Goal: Book appointment/travel/reservation

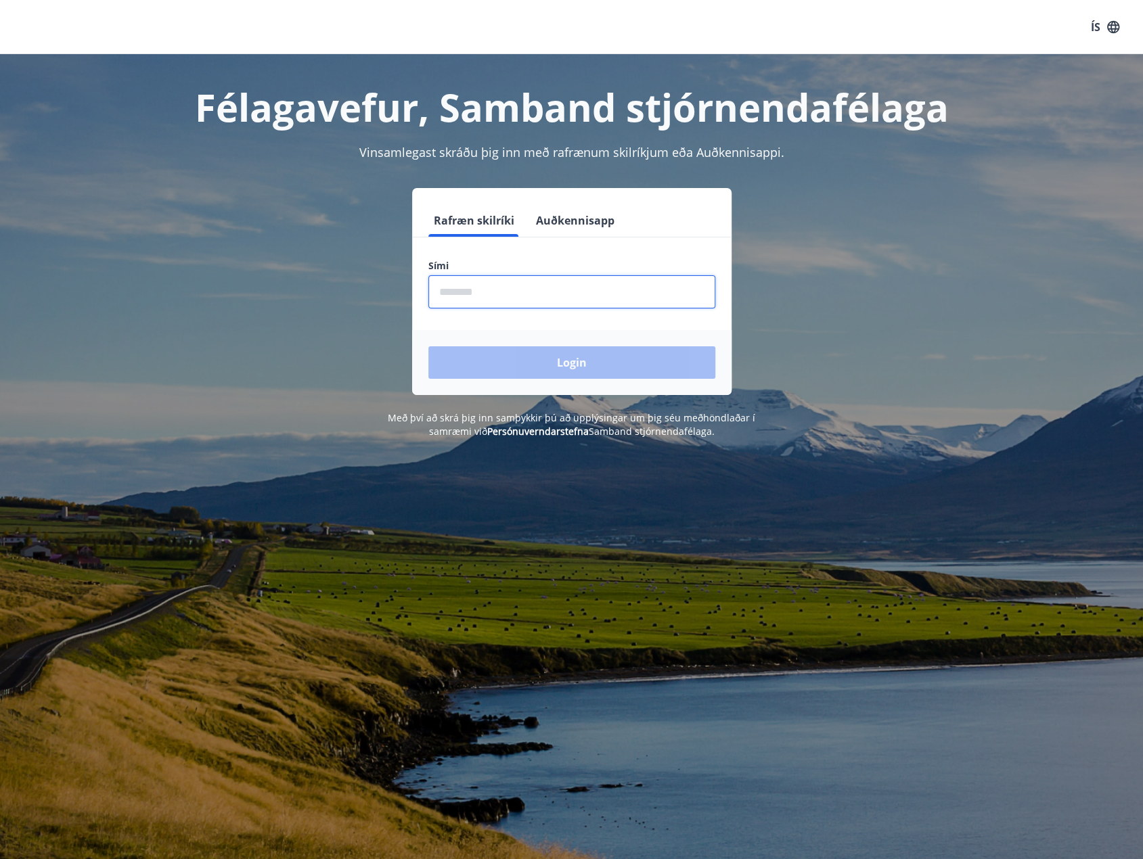
click at [533, 288] on input "phone" at bounding box center [571, 291] width 287 height 33
type input "********"
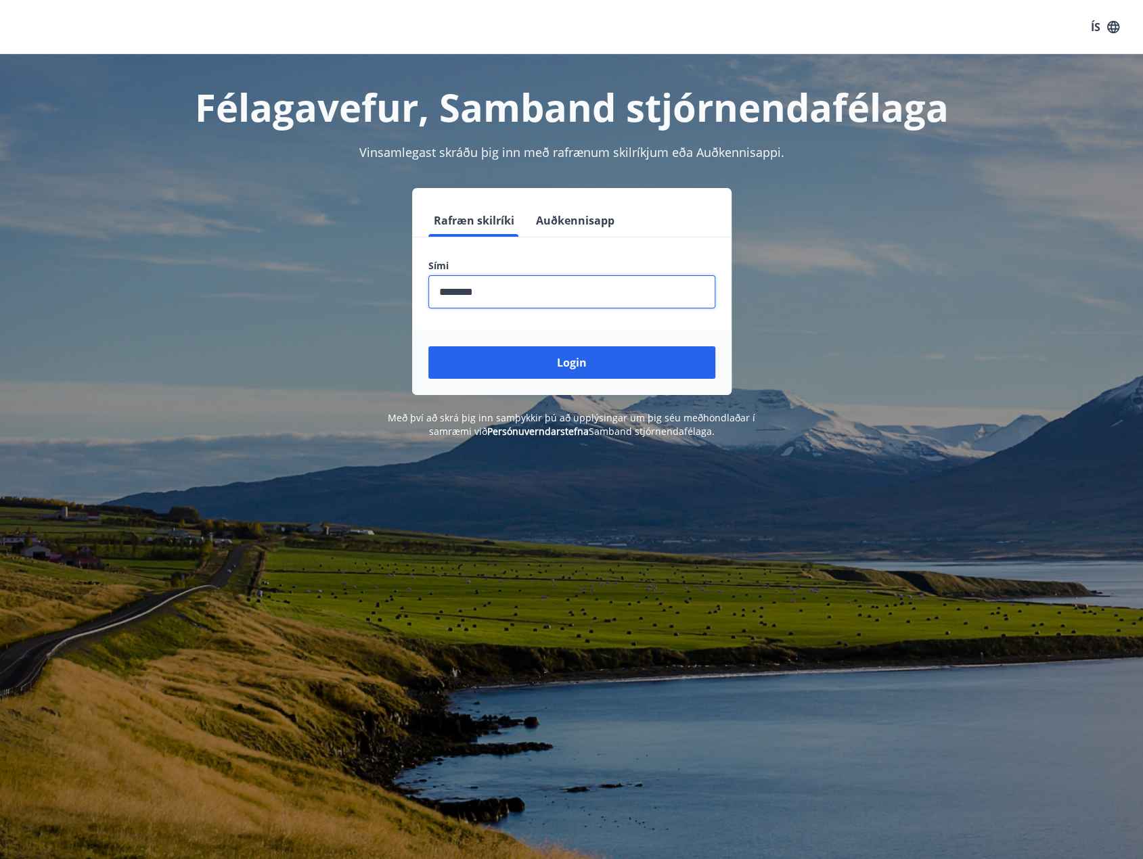
click at [610, 374] on button "Login" at bounding box center [571, 362] width 287 height 32
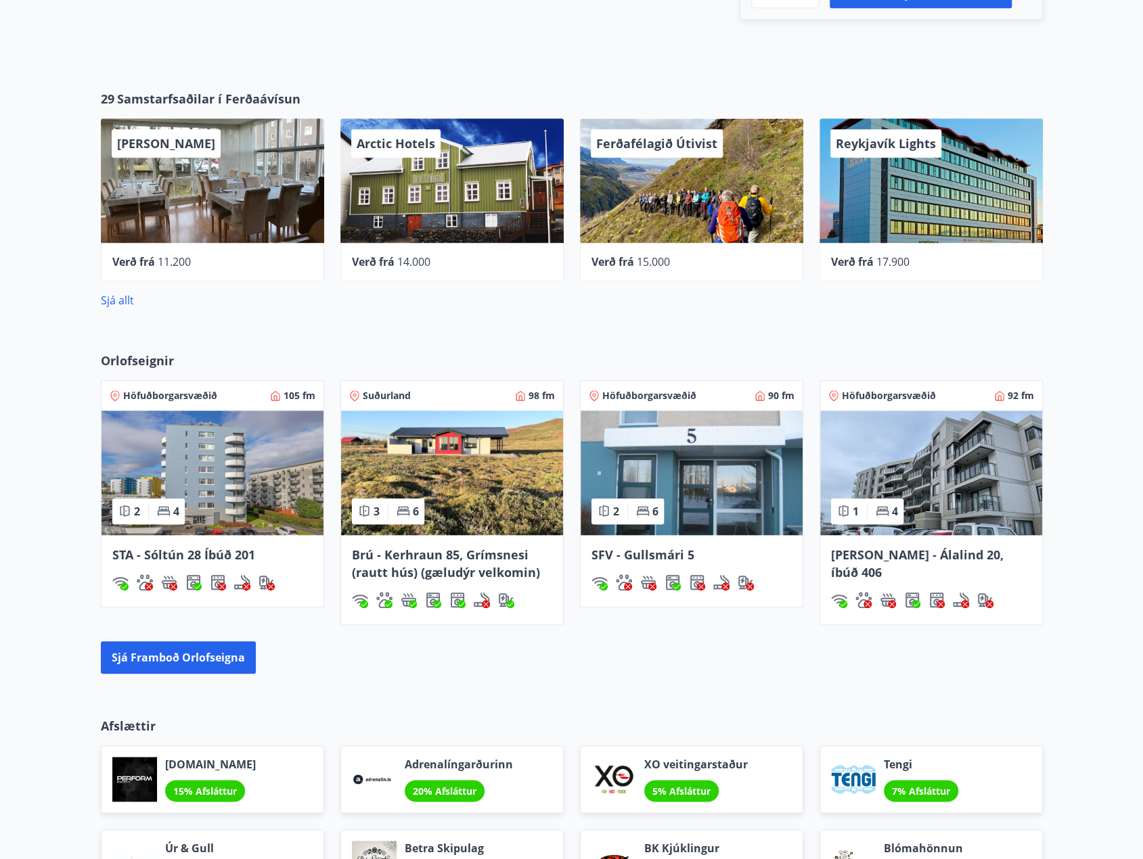
scroll to position [677, 0]
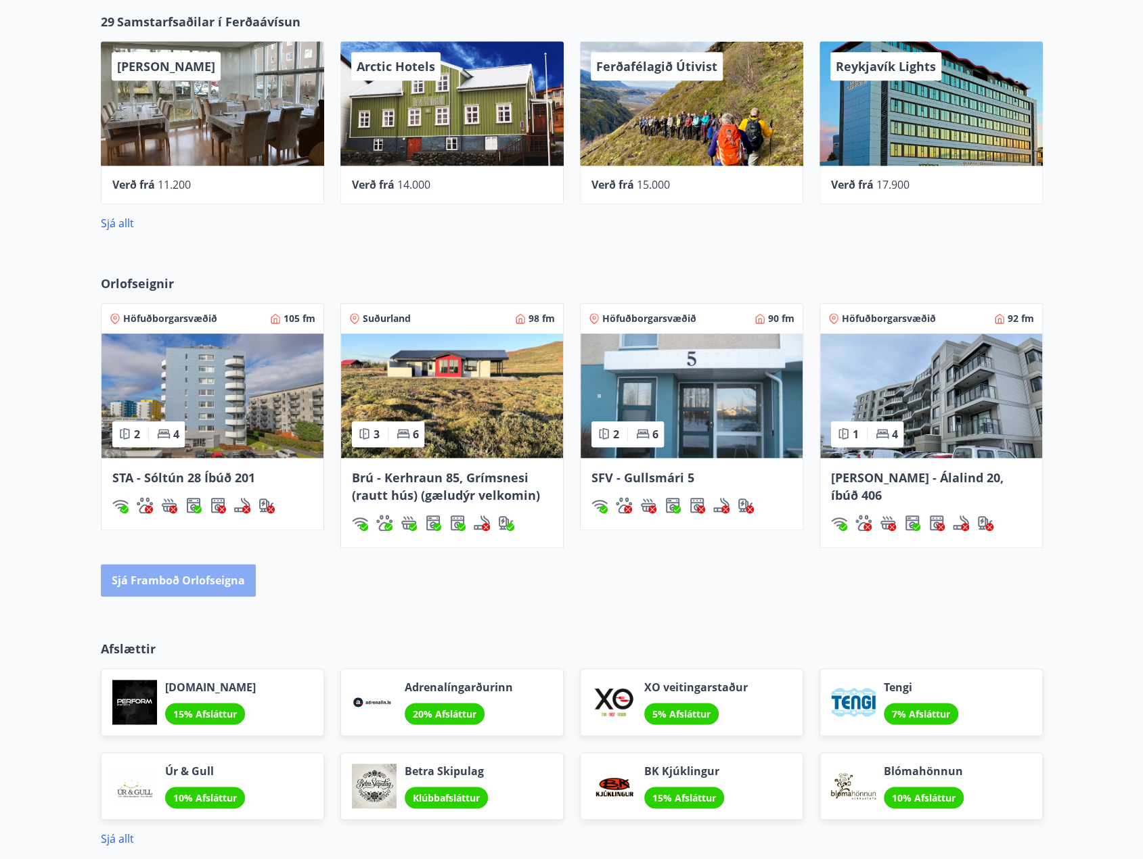
click at [204, 586] on button "Sjá framboð orlofseigna" at bounding box center [178, 580] width 155 height 32
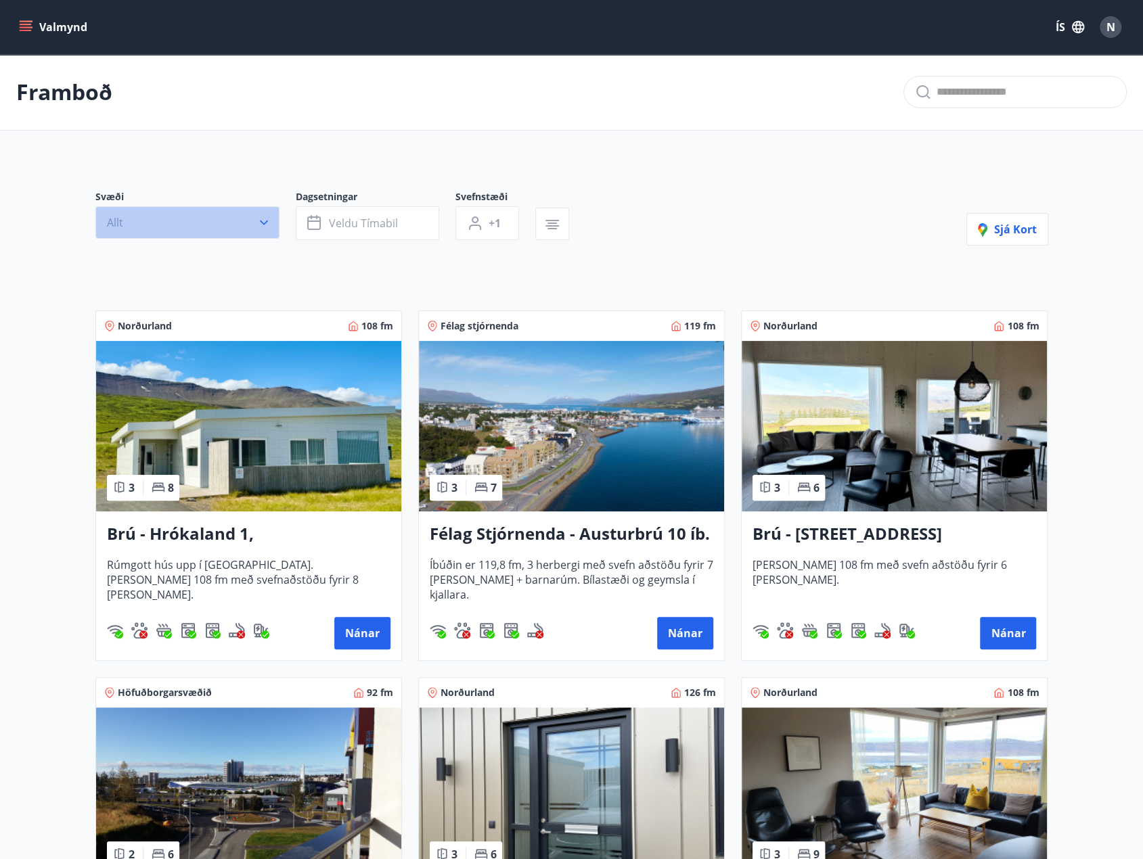
click at [254, 225] on button "Allt" at bounding box center [187, 222] width 184 height 32
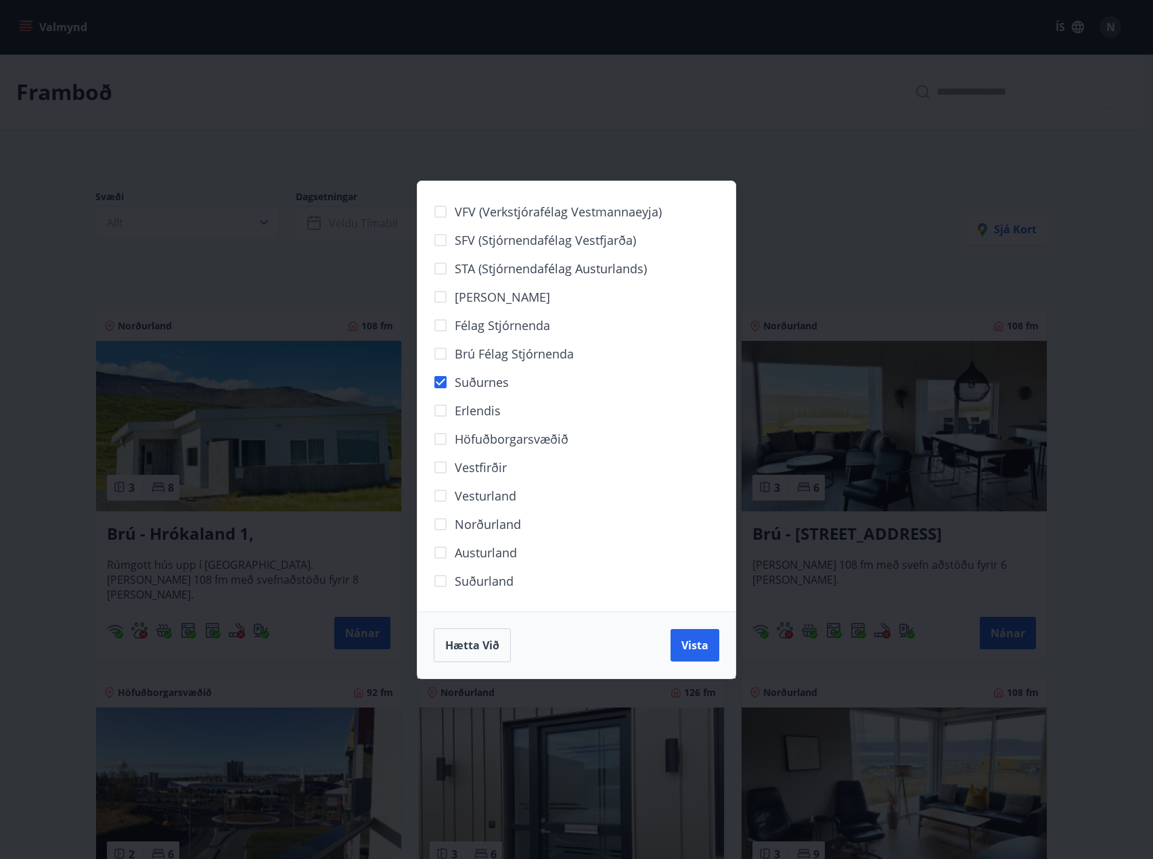
drag, startPoint x: 700, startPoint y: 648, endPoint x: 359, endPoint y: 515, distance: 366.0
click at [700, 648] on span "Vista" at bounding box center [694, 645] width 27 height 15
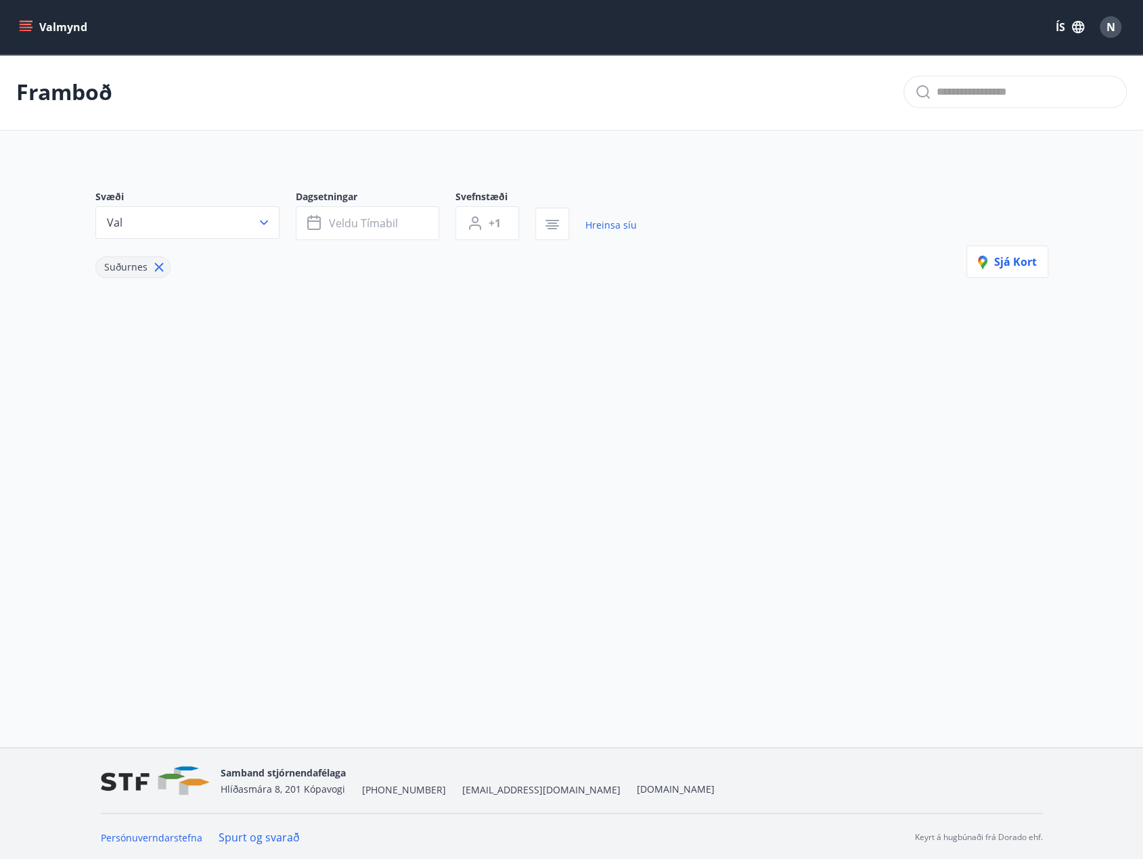
scroll to position [1, 0]
click at [267, 219] on icon "button" at bounding box center [264, 221] width 8 height 5
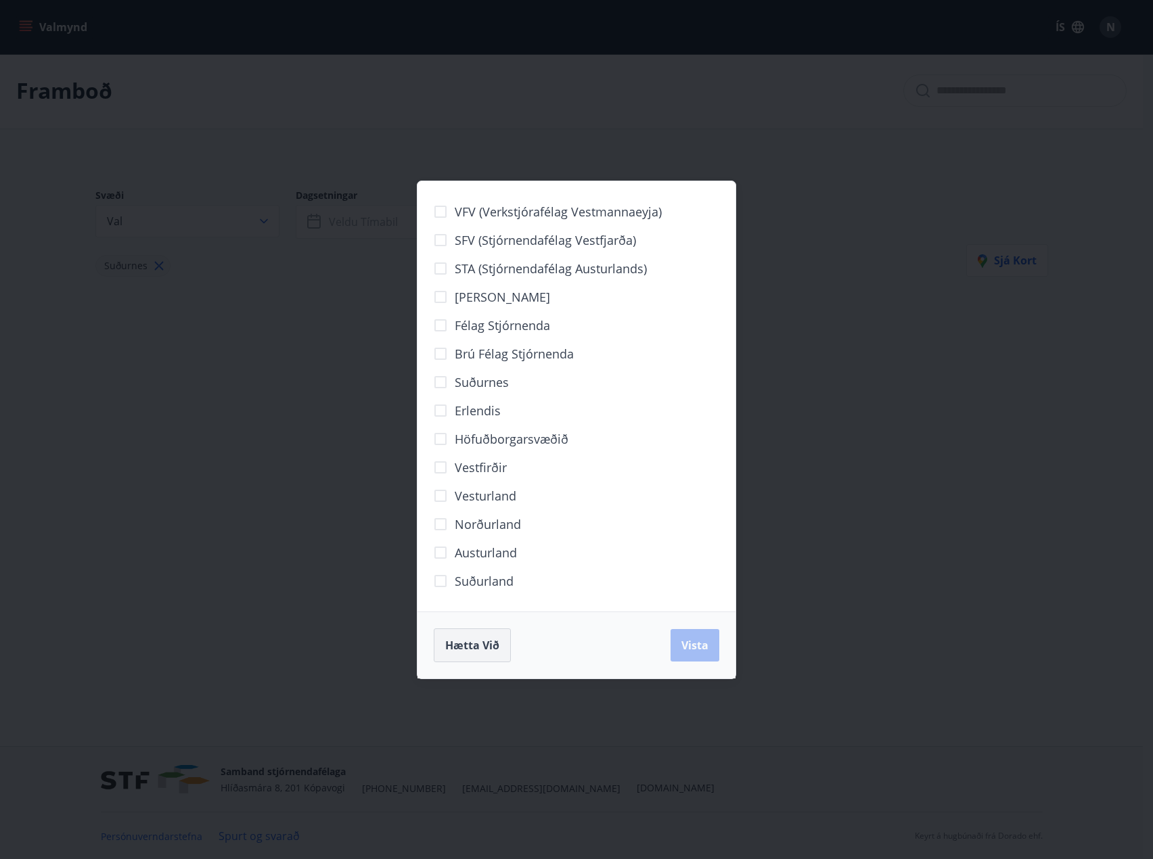
click at [488, 633] on button "Hætta við" at bounding box center [472, 646] width 77 height 34
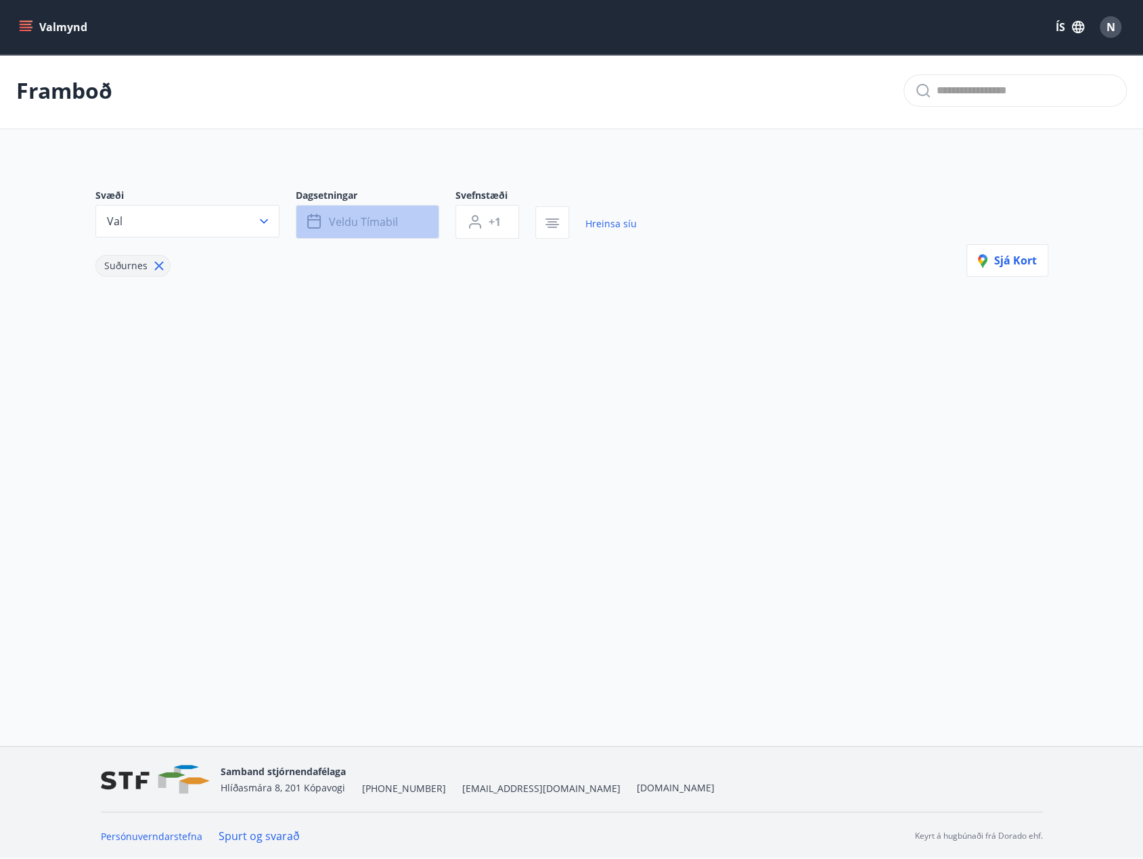
click at [329, 227] on span "Veldu tímabil" at bounding box center [363, 222] width 69 height 15
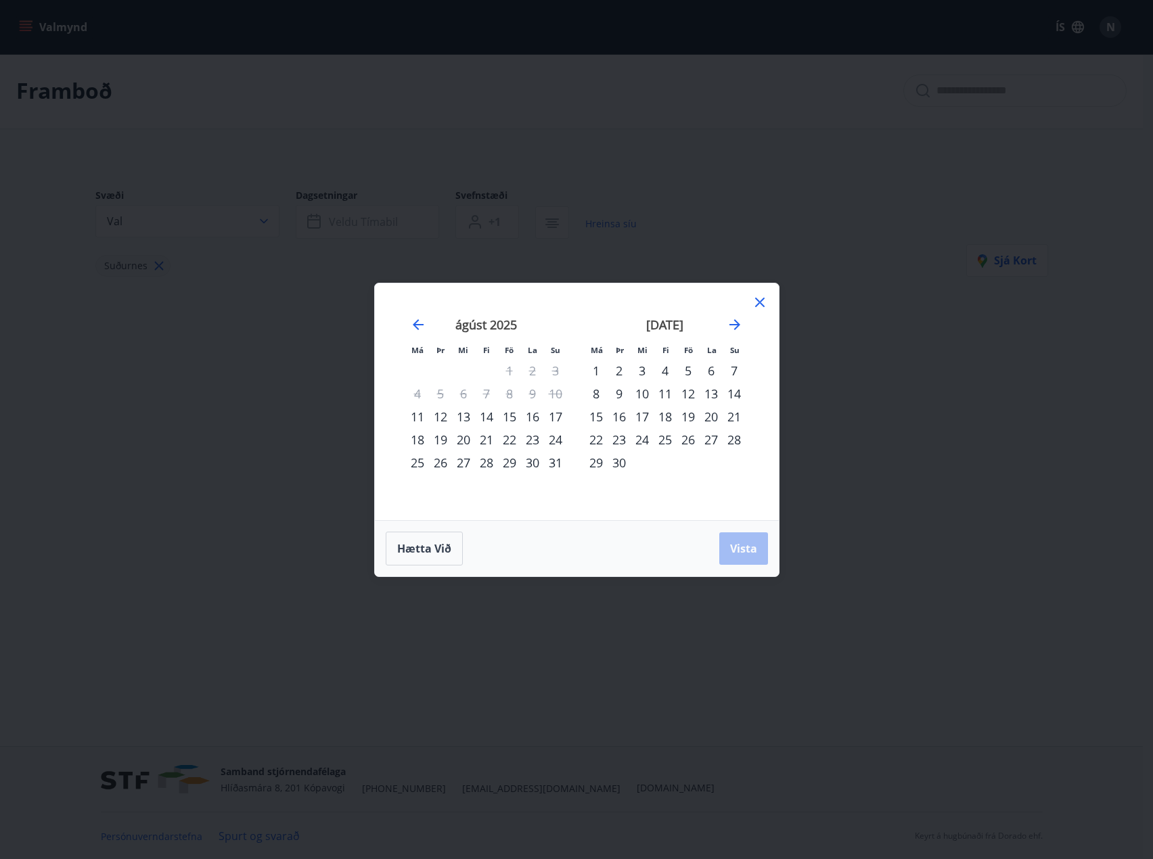
click at [763, 293] on div "Má Þr Mi Fi Fö La Su Má Þr Mi Fi Fö La Su [DATE] 1 2 3 4 5 6 7 8 9 10 11 12 13 …" at bounding box center [577, 402] width 404 height 237
click at [744, 300] on div "Má Þr Mi Fi Fö La Su Má Þr Mi Fi Fö La Su [DATE] 1 2 3 4 5 6 7 8 9 10 11 12 13 …" at bounding box center [577, 402] width 404 height 237
click at [765, 302] on icon at bounding box center [760, 302] width 16 height 16
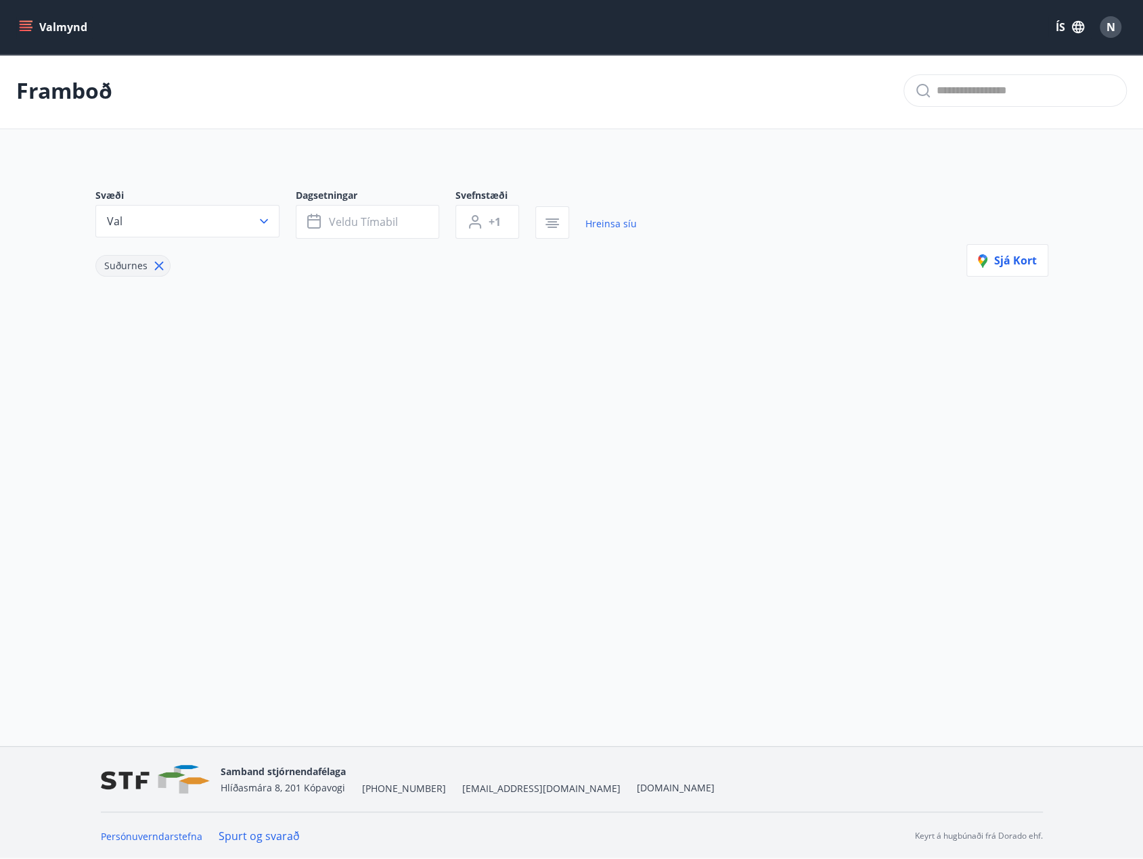
click at [597, 225] on link "Hreinsa síu" at bounding box center [610, 224] width 51 height 30
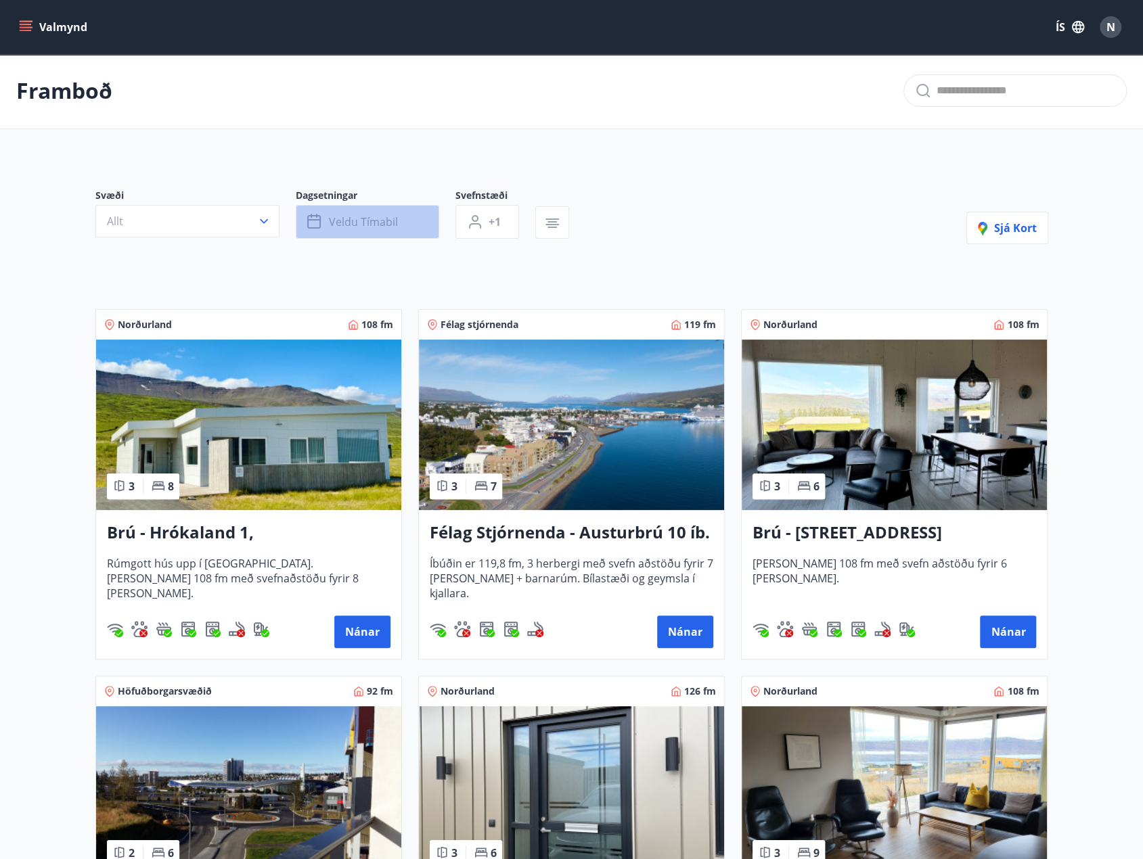
click at [334, 224] on span "Veldu tímabil" at bounding box center [363, 222] width 69 height 15
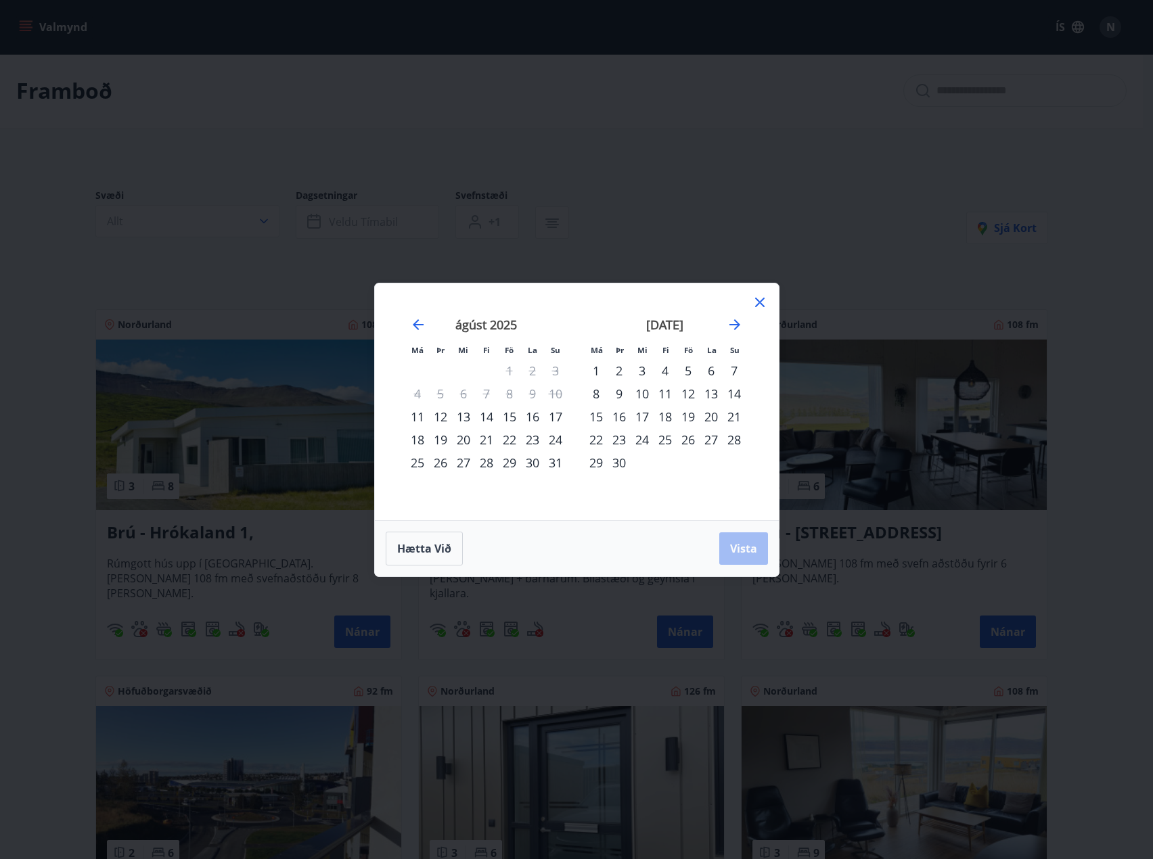
click at [508, 438] on div "22" at bounding box center [509, 439] width 23 height 23
click at [551, 444] on div "24" at bounding box center [555, 439] width 23 height 23
click at [738, 543] on span "Vista" at bounding box center [743, 548] width 27 height 15
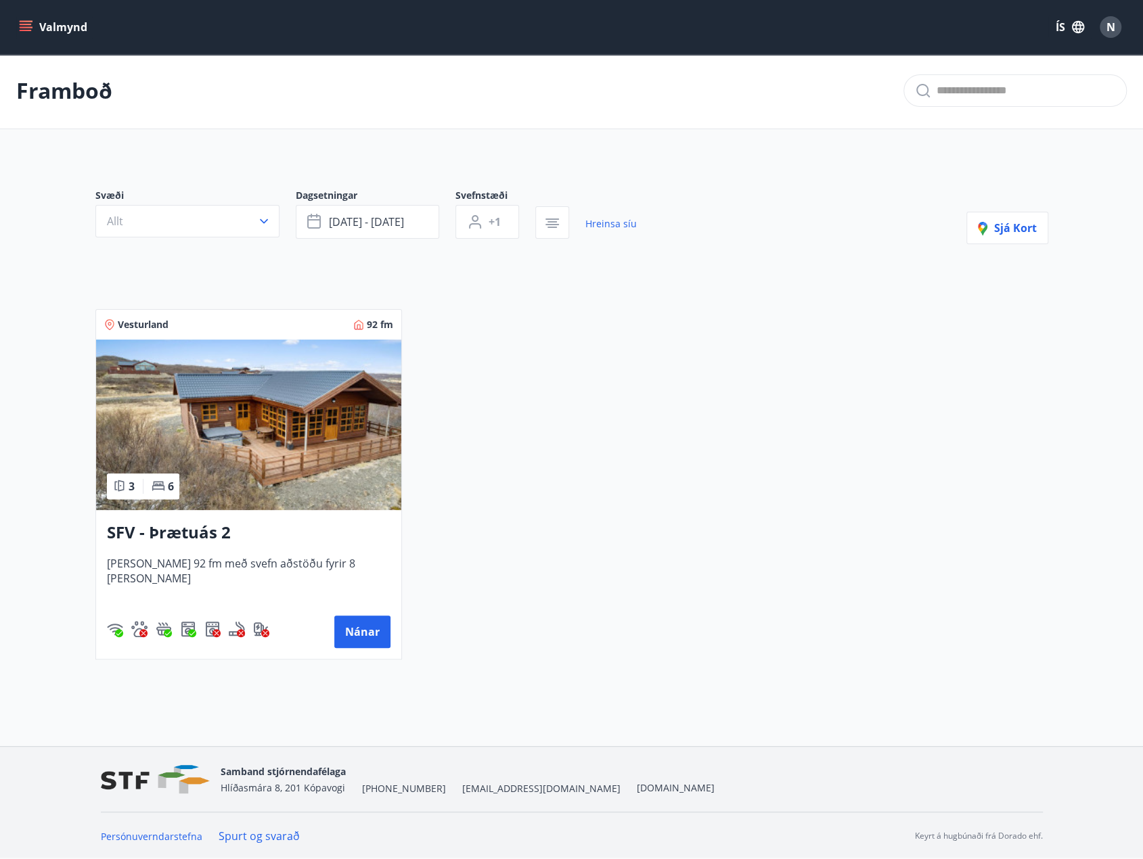
click at [171, 526] on h3 "SFV - Þrætuás 2" at bounding box center [249, 533] width 284 height 24
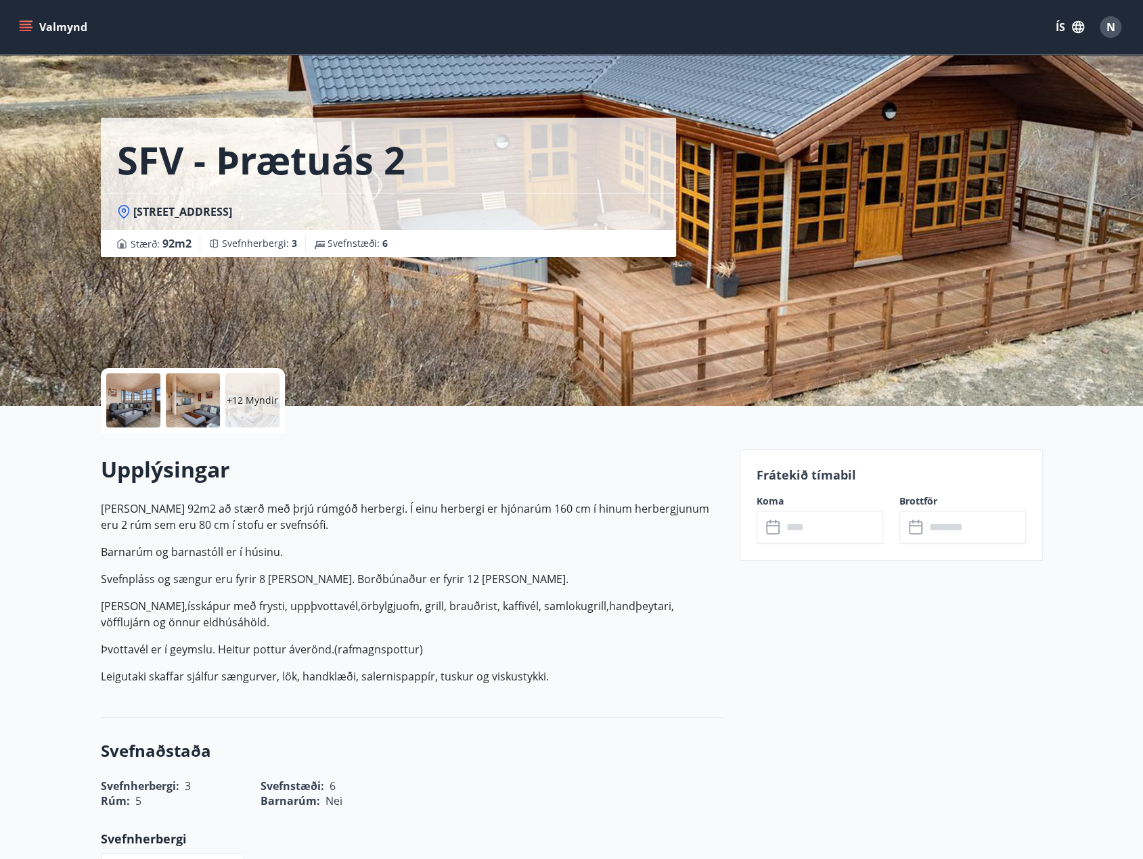
click at [138, 390] on div at bounding box center [133, 401] width 54 height 54
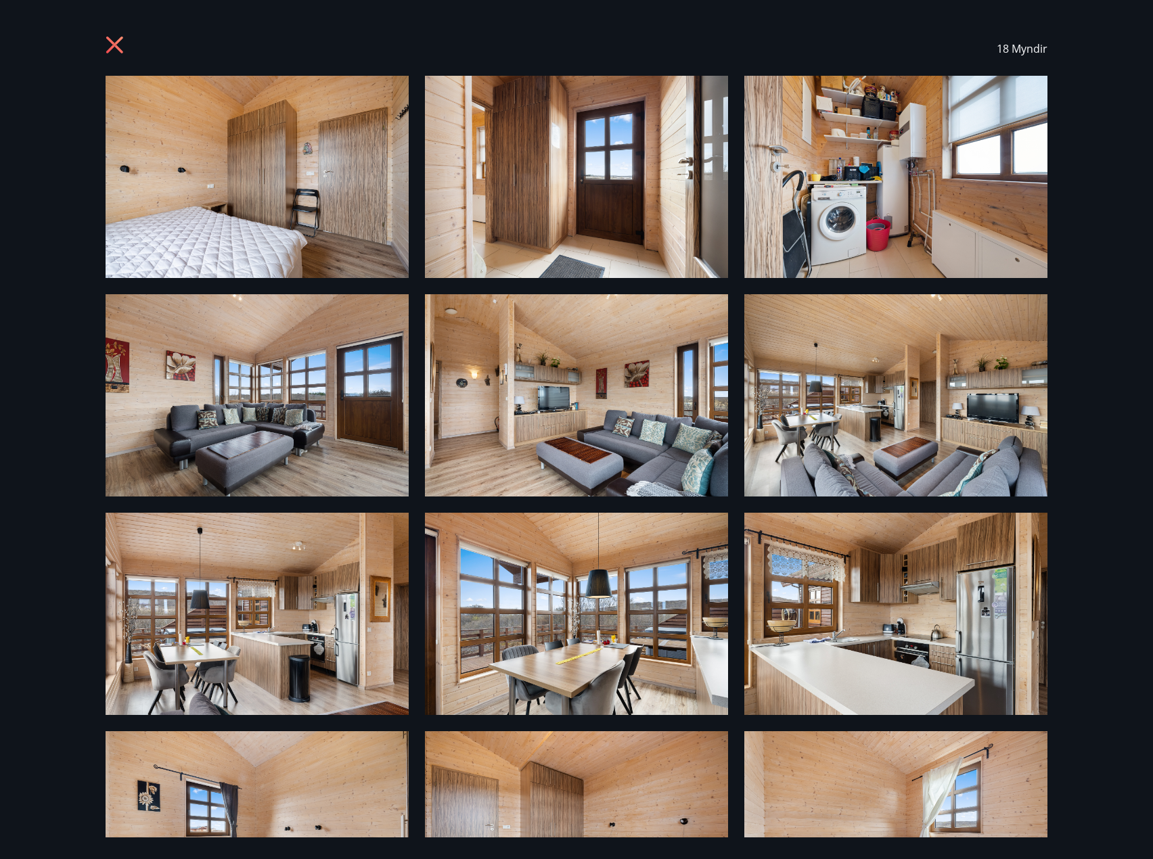
click at [108, 48] on icon at bounding box center [117, 47] width 22 height 22
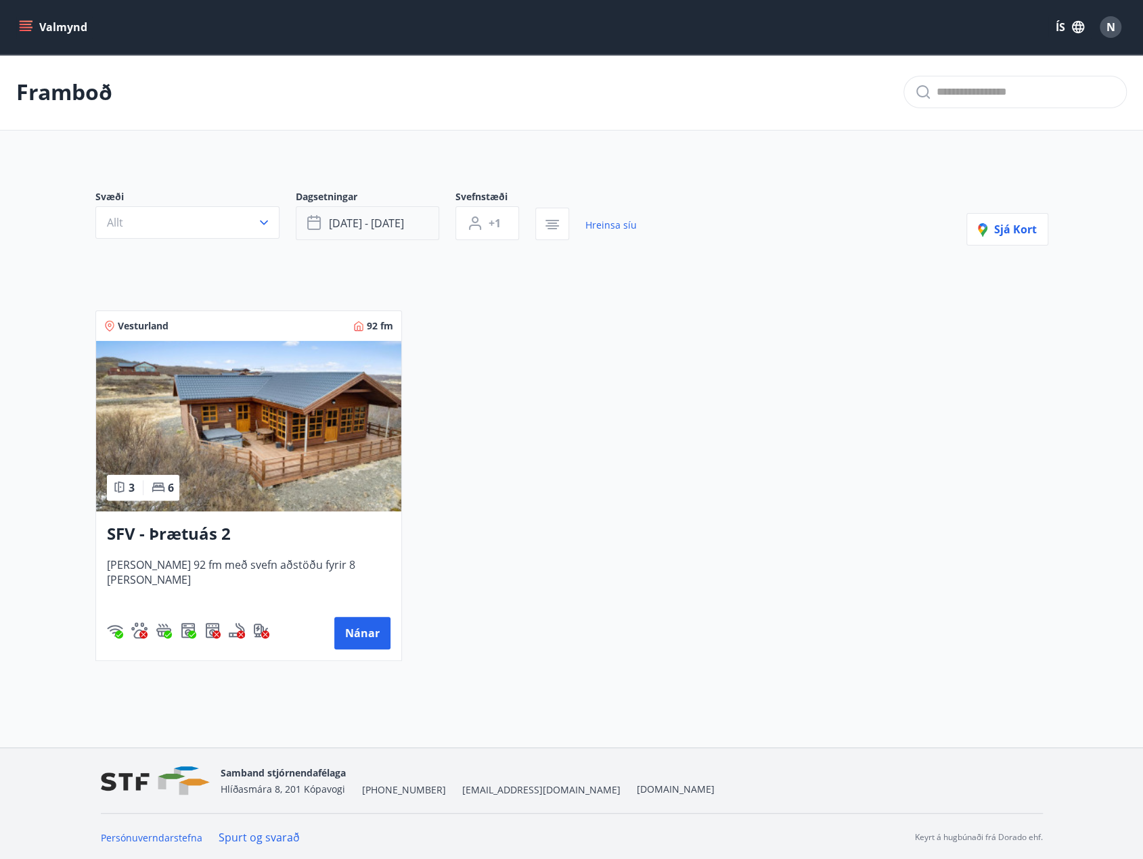
click at [383, 223] on span "[DATE] - [DATE]" at bounding box center [366, 223] width 75 height 15
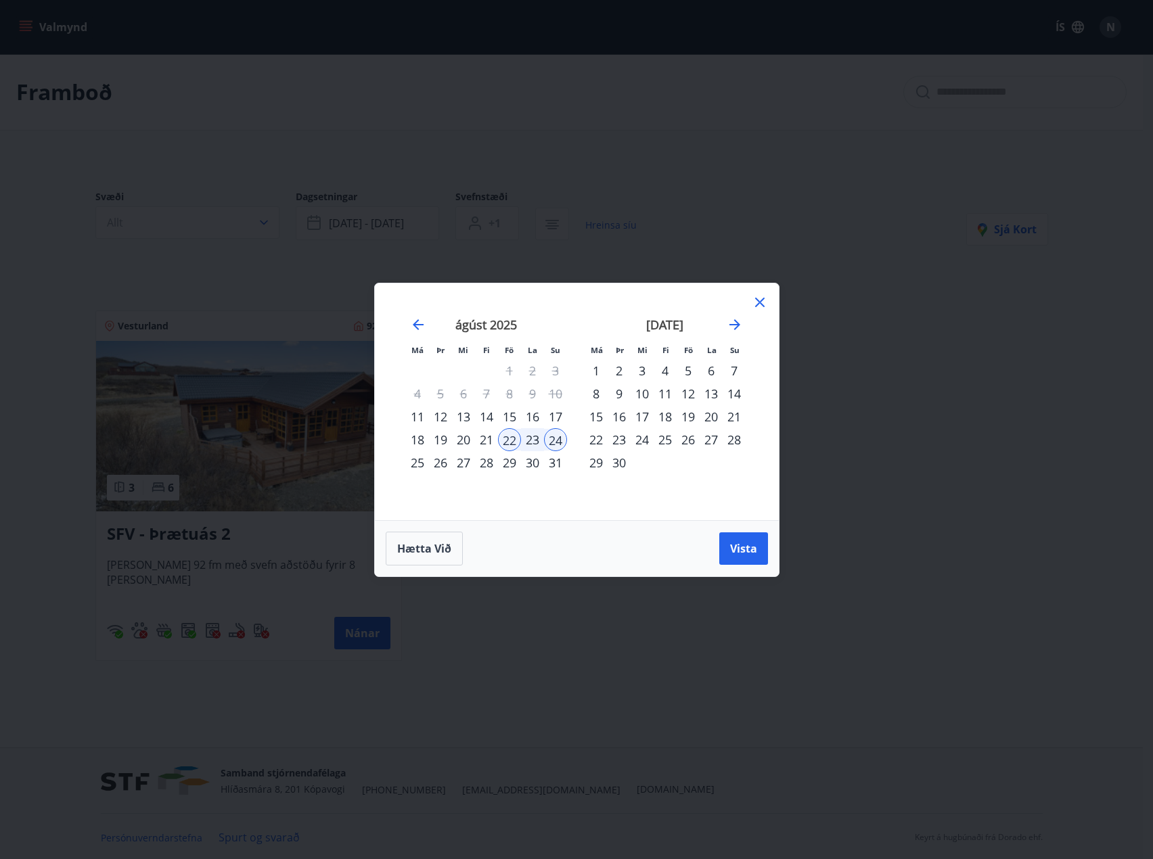
click at [512, 418] on div "15" at bounding box center [509, 416] width 23 height 23
click at [552, 415] on div "17" at bounding box center [555, 416] width 23 height 23
click at [764, 562] on button "Vista" at bounding box center [743, 549] width 49 height 32
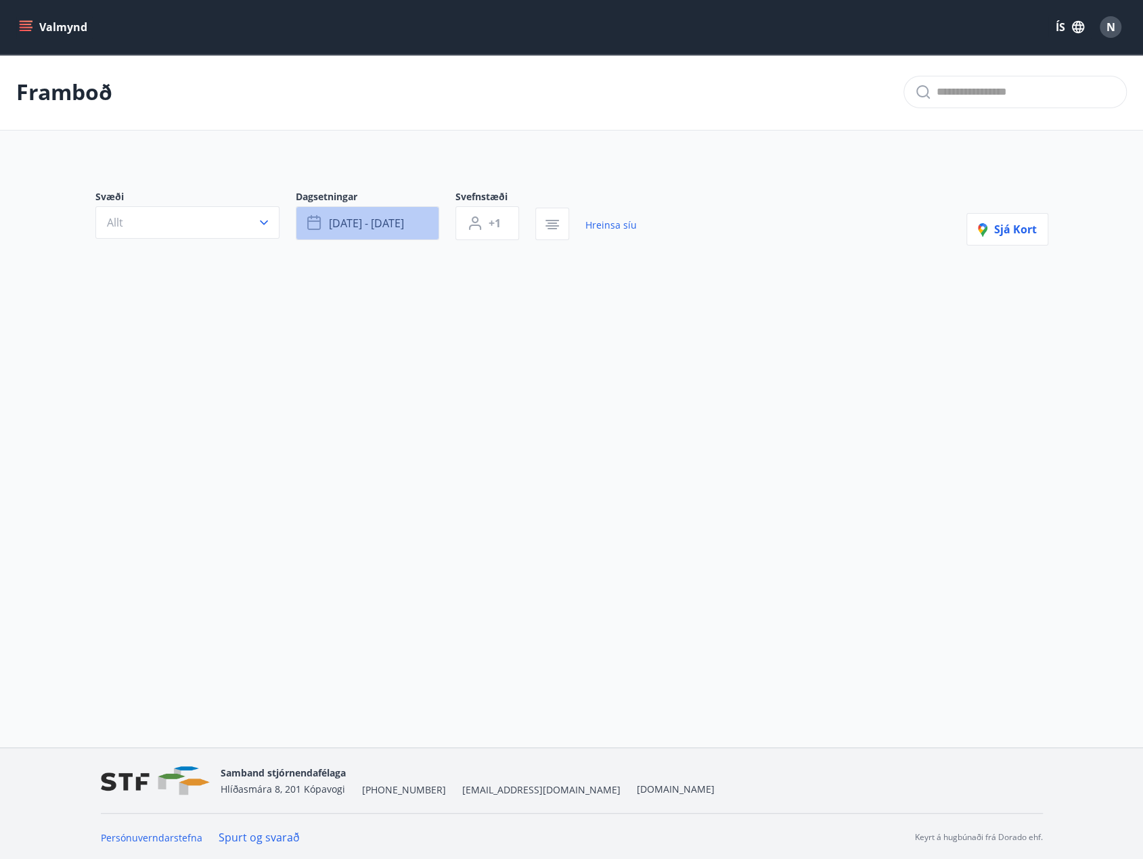
click at [401, 223] on span "[DATE] - [DATE]" at bounding box center [366, 223] width 75 height 15
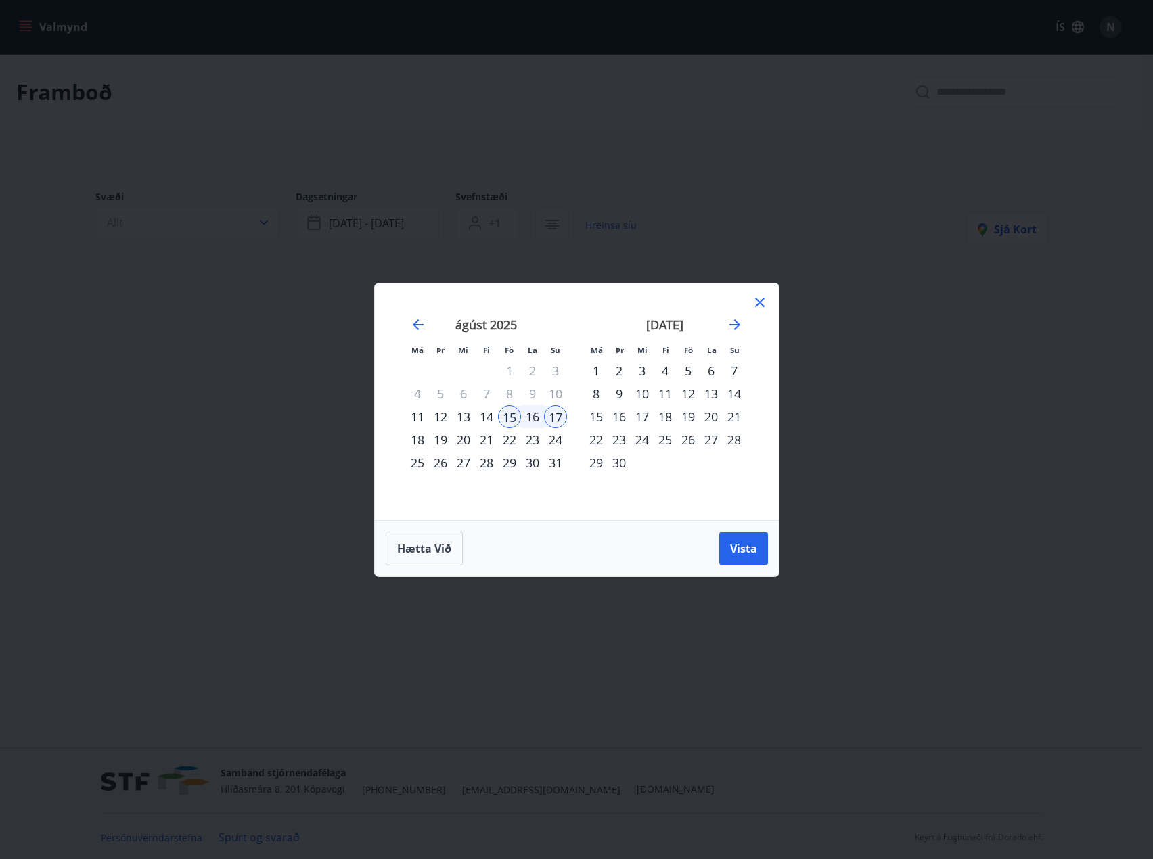
click at [514, 464] on div "29" at bounding box center [509, 462] width 23 height 23
click at [552, 468] on div "31" at bounding box center [555, 462] width 23 height 23
click at [774, 558] on div "Hætta við Vista" at bounding box center [577, 548] width 404 height 56
click at [750, 552] on span "Vista" at bounding box center [743, 548] width 27 height 15
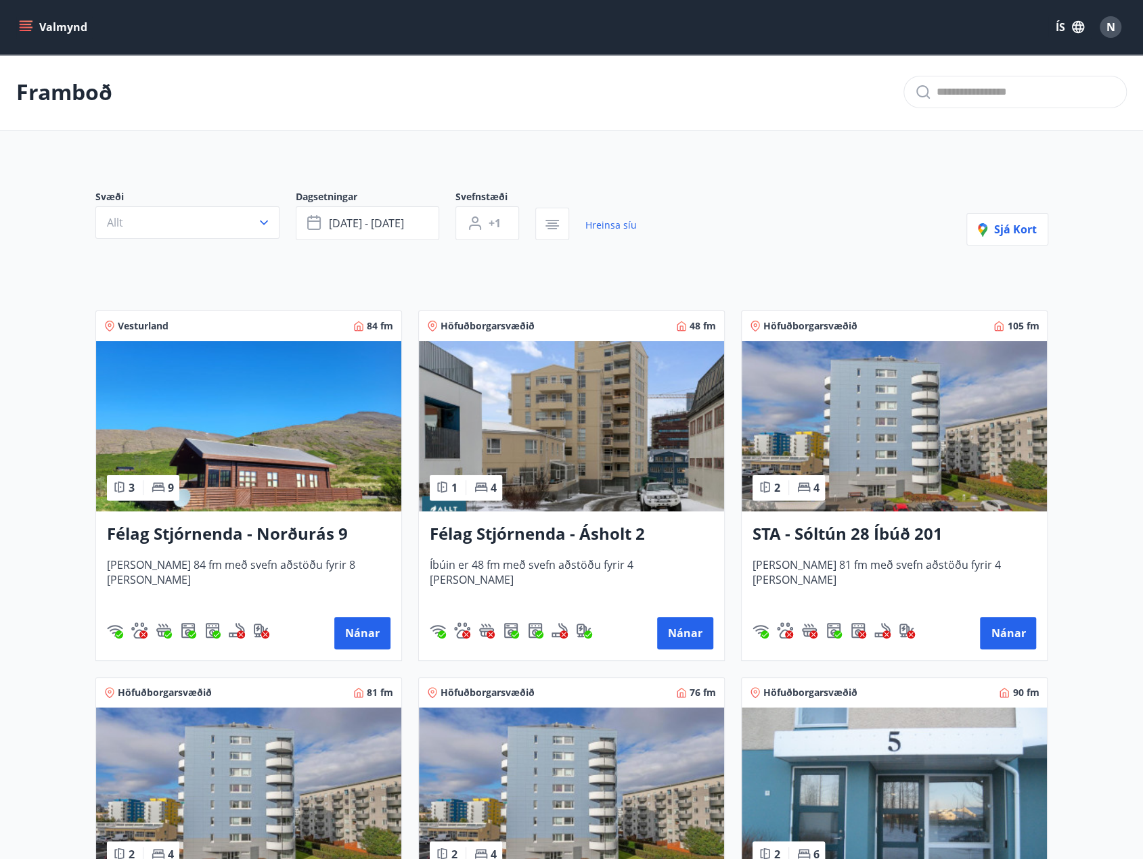
click at [229, 535] on h3 "Félag Stjórnenda - Norðurás 9" at bounding box center [249, 534] width 284 height 24
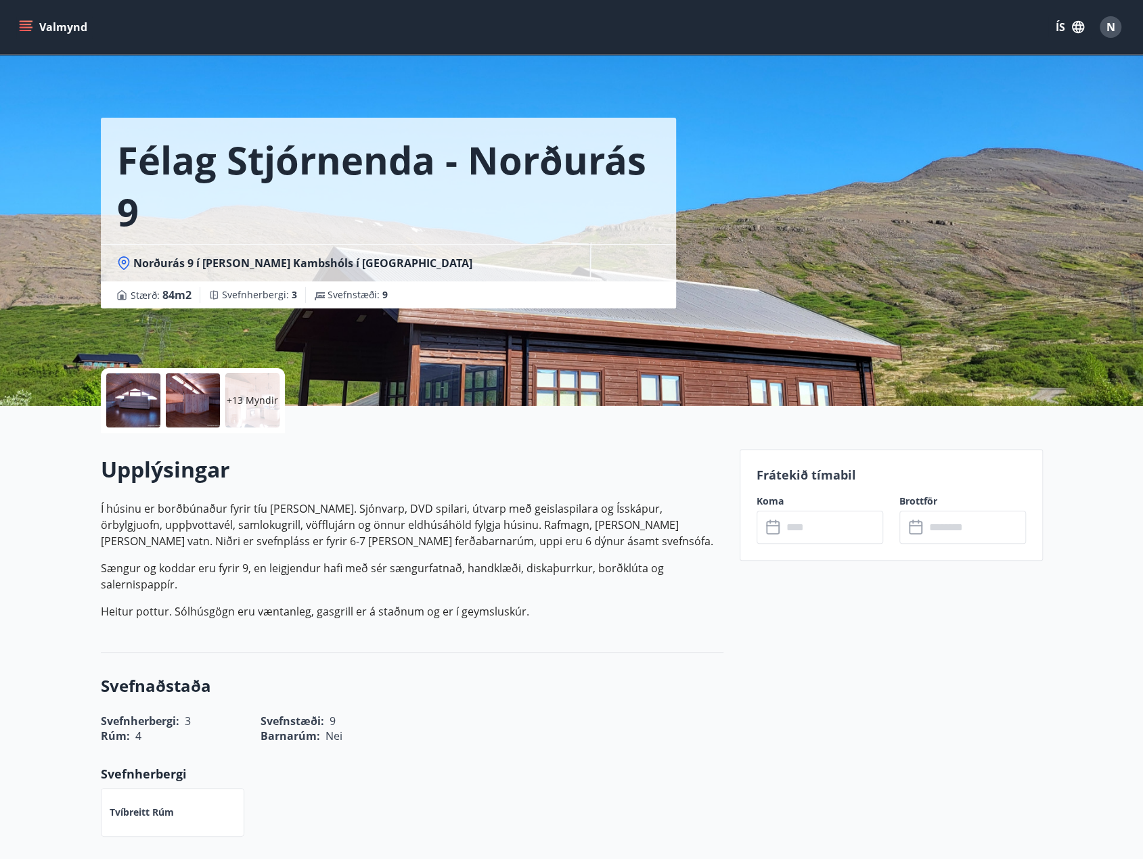
click at [138, 401] on div at bounding box center [133, 401] width 54 height 54
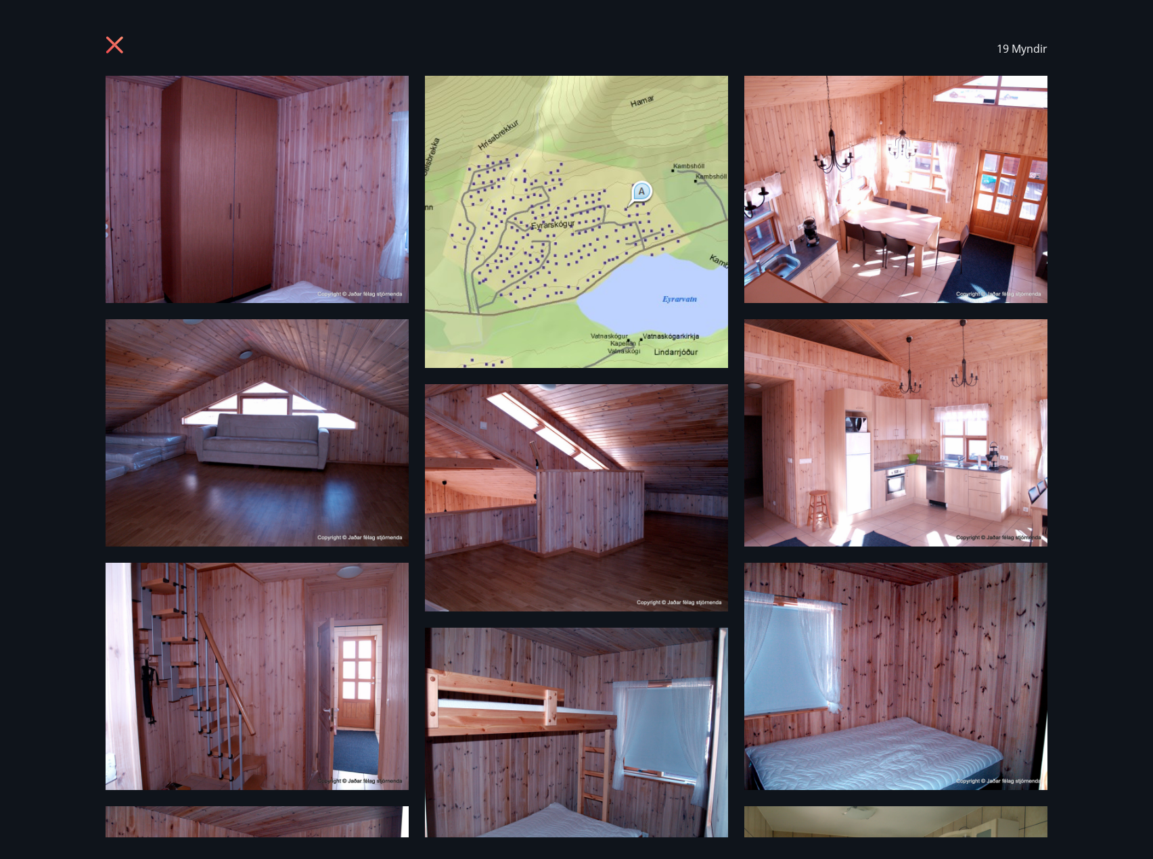
click at [108, 49] on icon at bounding box center [117, 47] width 22 height 22
